Goal: Check status: Check status

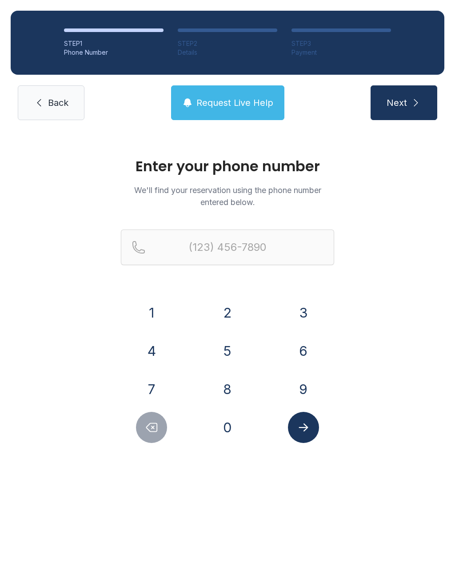
click at [232, 310] on button "2" at bounding box center [227, 312] width 31 height 31
click at [230, 346] on button "5" at bounding box center [227, 350] width 31 height 31
click at [306, 354] on button "6" at bounding box center [303, 350] width 31 height 31
click at [158, 387] on button "7" at bounding box center [151, 389] width 31 height 31
click at [312, 389] on button "9" at bounding box center [303, 389] width 31 height 31
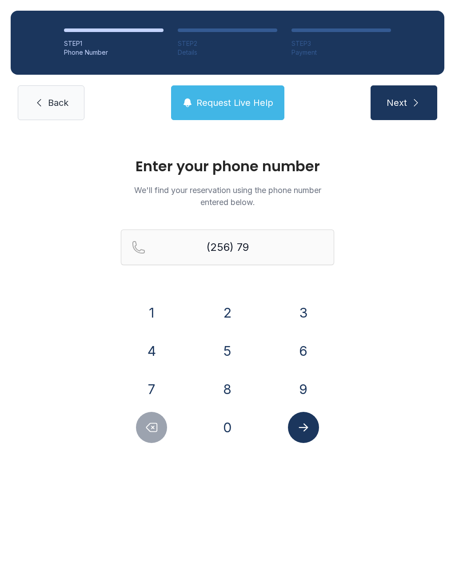
click at [156, 355] on button "4" at bounding box center [151, 350] width 31 height 31
click at [229, 431] on button "0" at bounding box center [227, 427] width 31 height 31
click at [229, 309] on button "2" at bounding box center [227, 312] width 31 height 31
click at [228, 431] on button "0" at bounding box center [227, 427] width 31 height 31
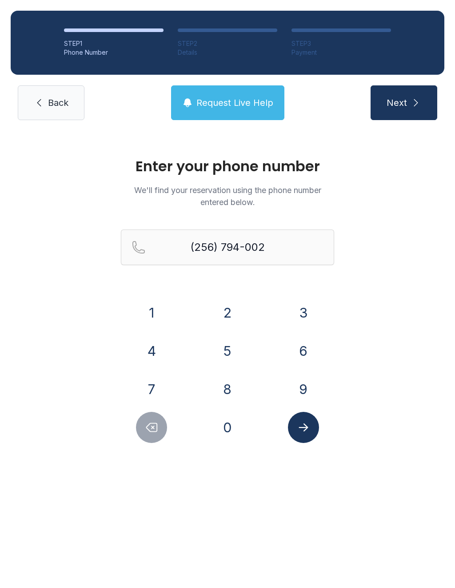
type input "[PHONE_NUMBER]"
click at [314, 436] on button "Submit lookup form" at bounding box center [303, 427] width 31 height 31
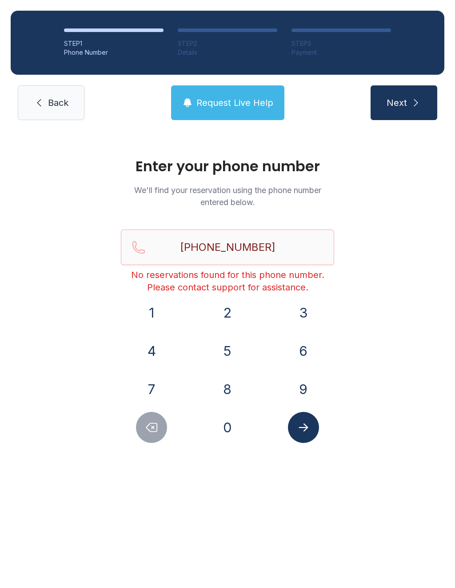
click at [57, 97] on span "Back" at bounding box center [58, 103] width 20 height 12
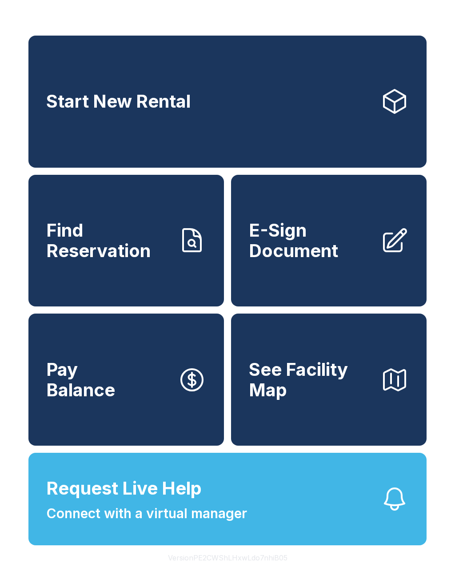
click at [226, 515] on span "Request Live Help Connect with a virtual manager" at bounding box center [146, 499] width 201 height 48
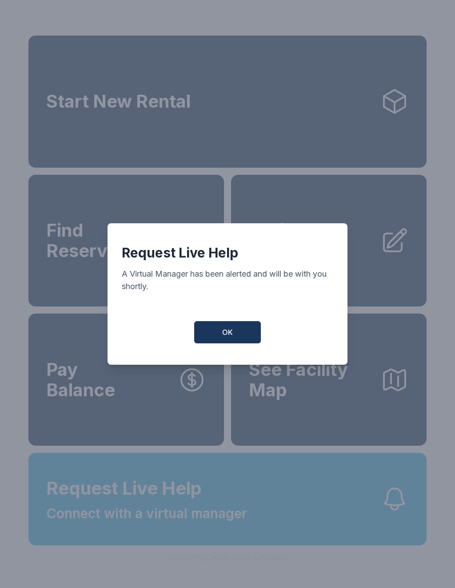
click at [233, 333] on span "OK" at bounding box center [227, 332] width 11 height 11
